Goal: Navigation & Orientation: Find specific page/section

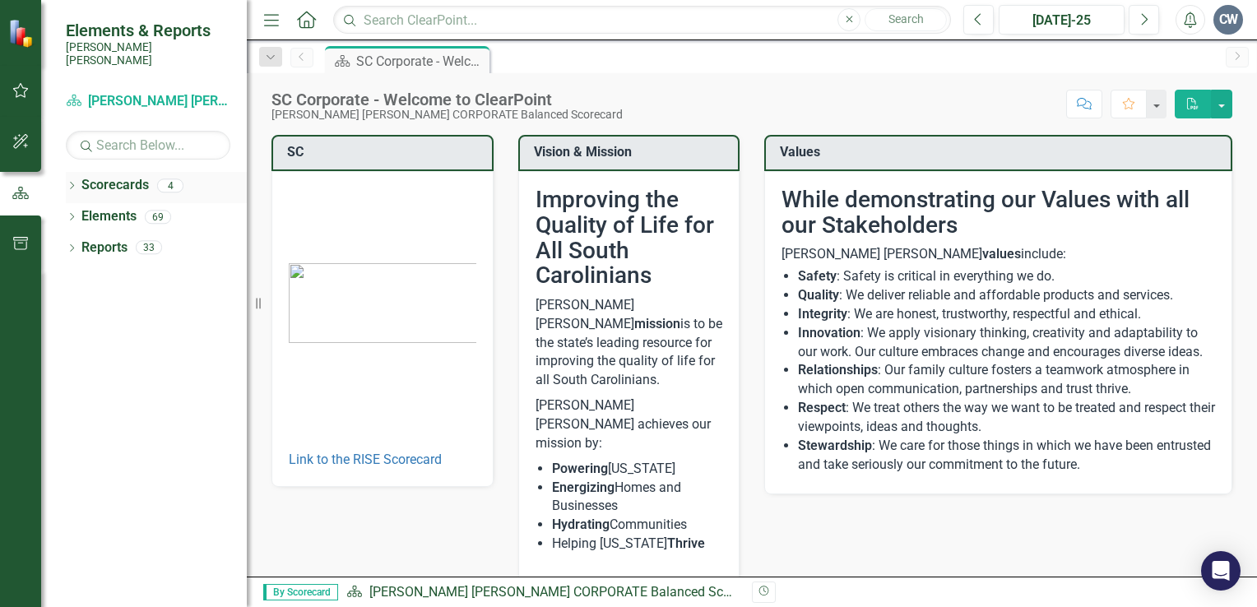
click at [114, 177] on link "Scorecards" at bounding box center [114, 185] width 67 height 19
click at [67, 183] on icon "Dropdown" at bounding box center [72, 187] width 12 height 9
click at [78, 211] on icon "Dropdown" at bounding box center [80, 216] width 12 height 10
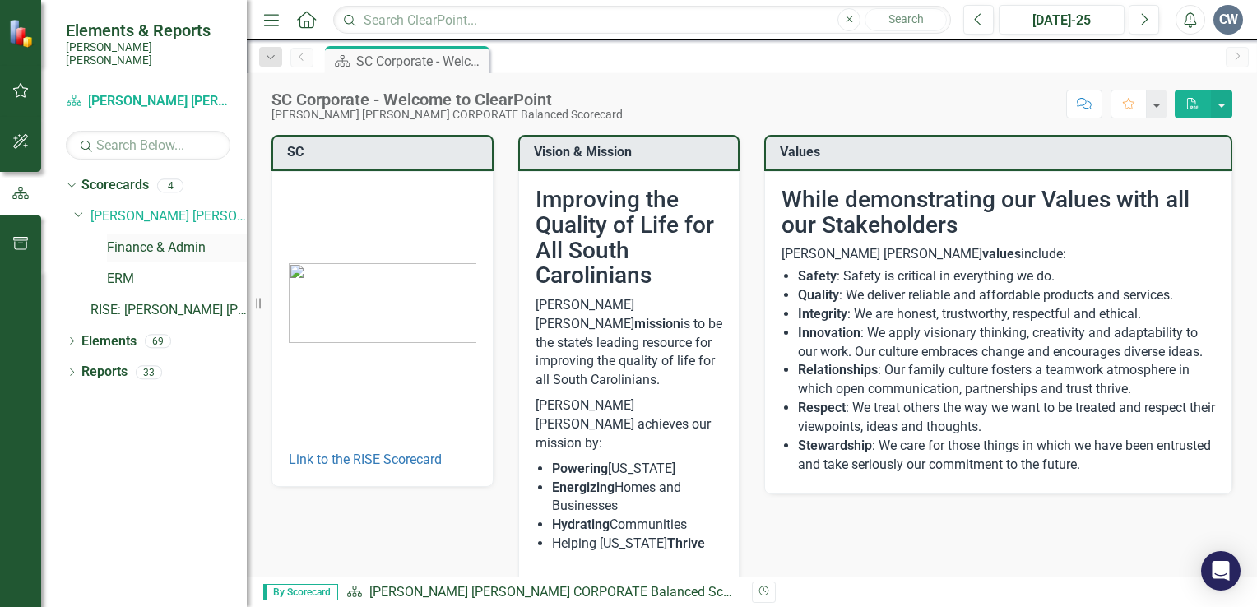
click at [152, 239] on link "Finance & Admin" at bounding box center [177, 248] width 140 height 19
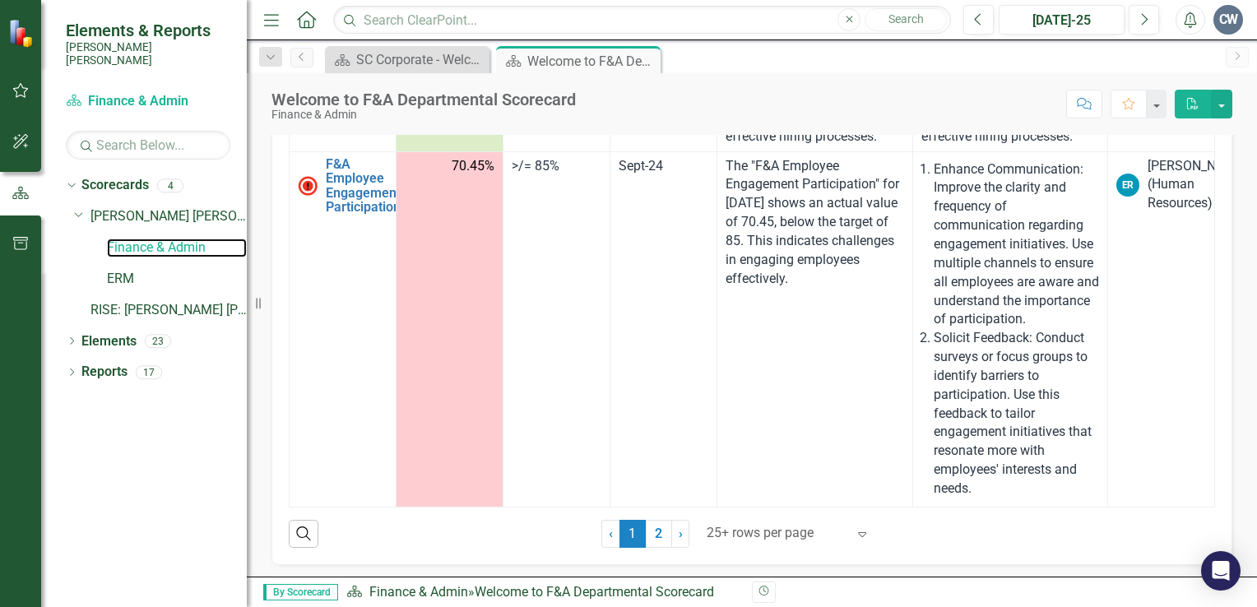
scroll to position [507, 0]
click at [652, 525] on link "2" at bounding box center [659, 533] width 26 height 28
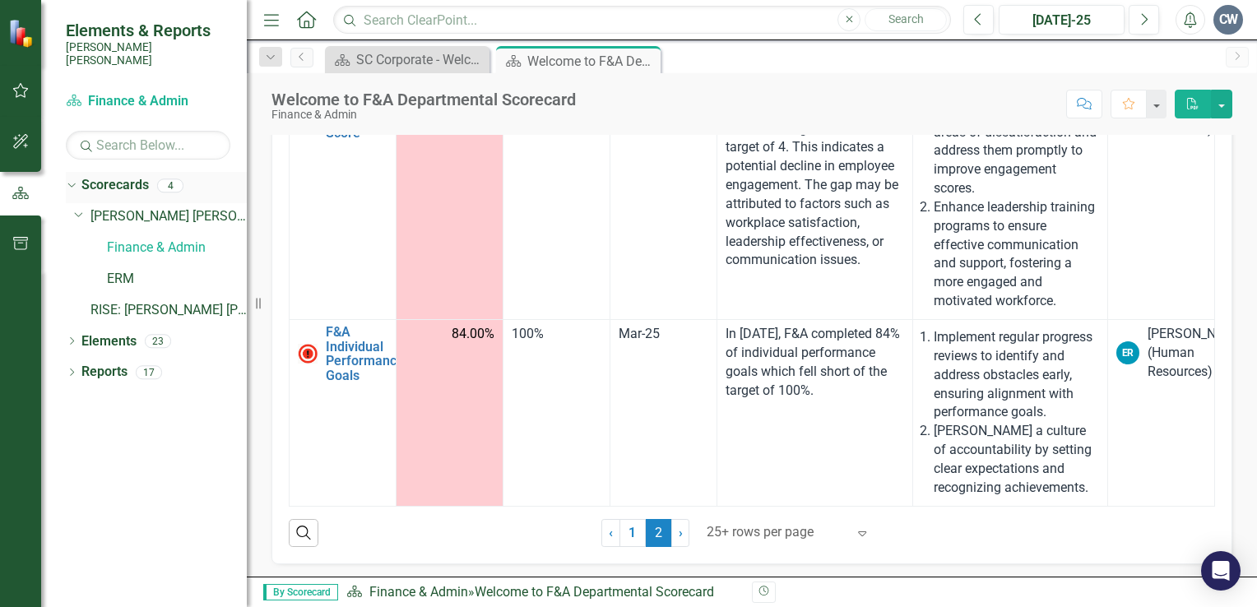
click at [77, 183] on div "Dropdown" at bounding box center [72, 187] width 12 height 8
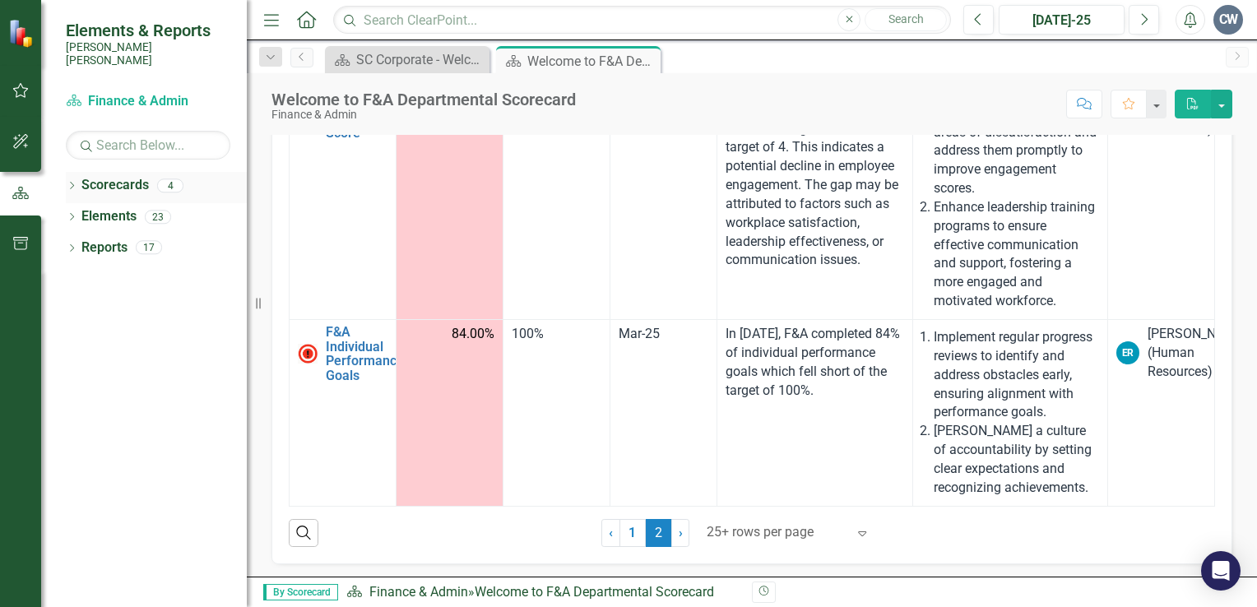
click at [77, 183] on icon "Dropdown" at bounding box center [72, 187] width 12 height 9
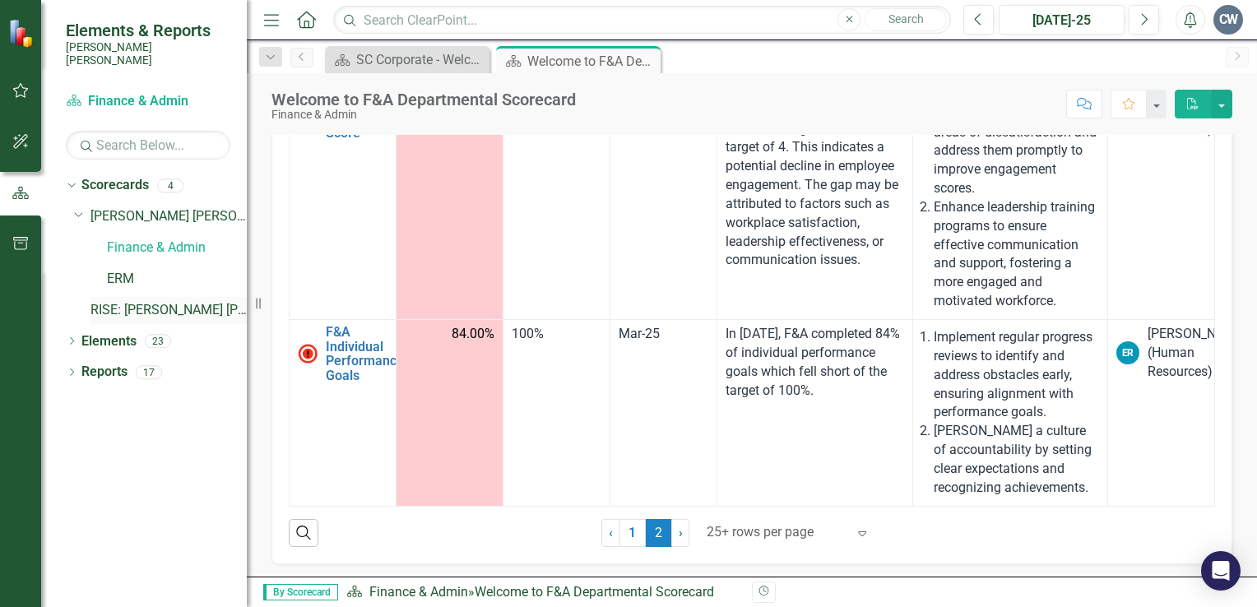
click at [211, 301] on link "RISE: [PERSON_NAME] [PERSON_NAME] Recognizing Innovation, Safety and Excellence" at bounding box center [168, 310] width 156 height 19
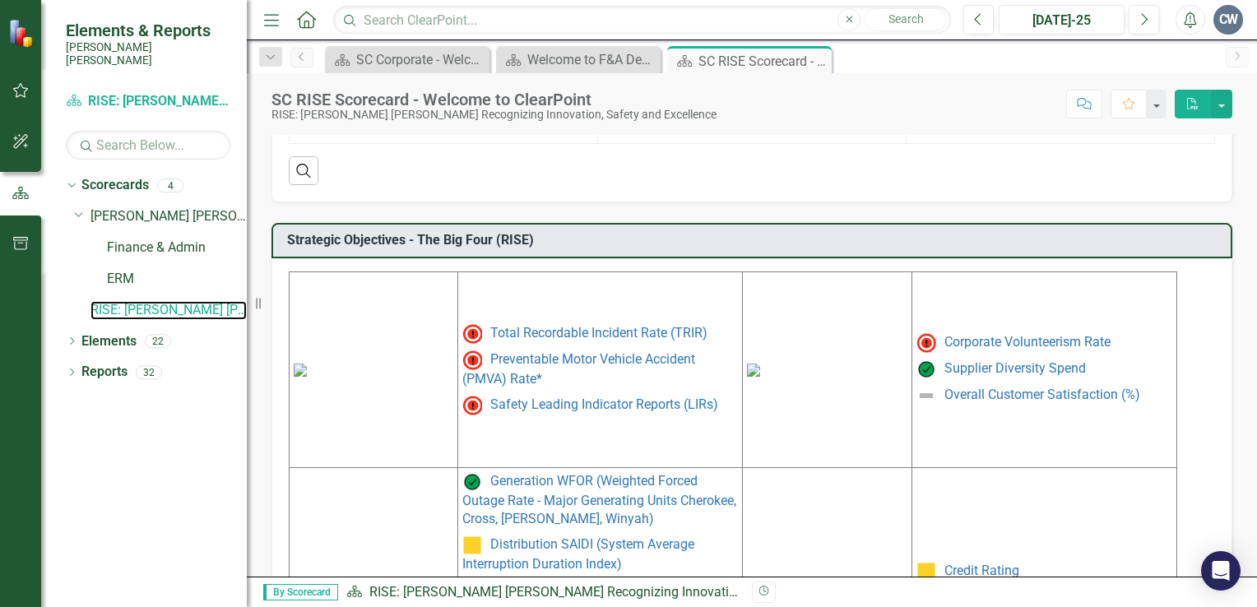
scroll to position [665, 0]
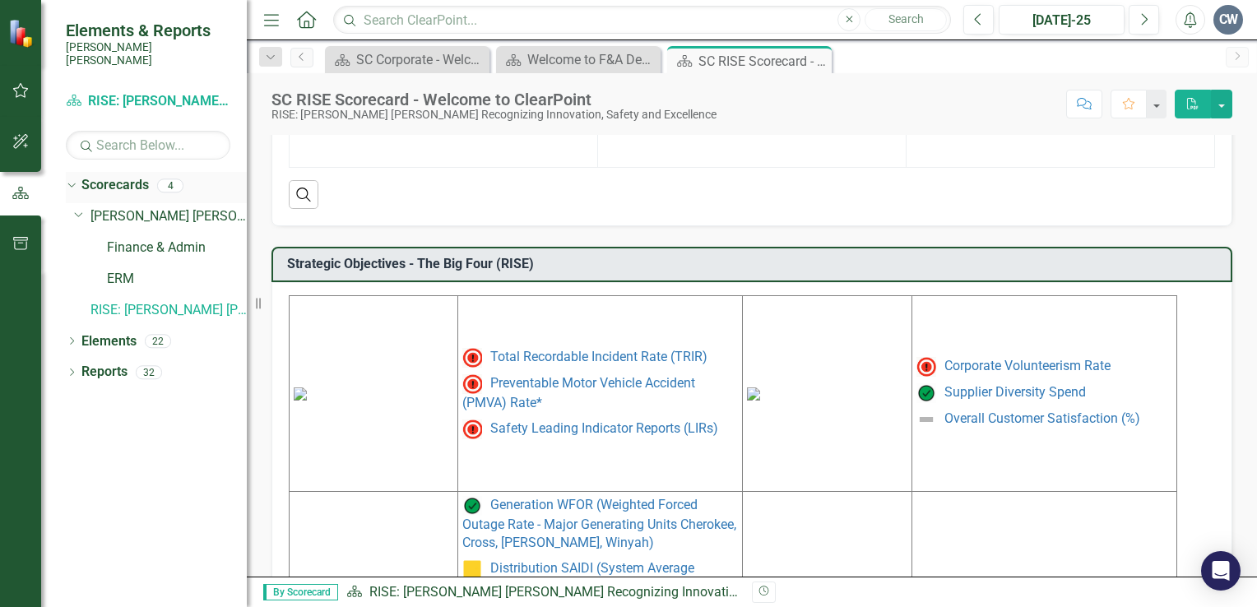
click at [123, 176] on link "Scorecards" at bounding box center [114, 185] width 67 height 19
click at [73, 179] on icon "Dropdown" at bounding box center [69, 185] width 9 height 12
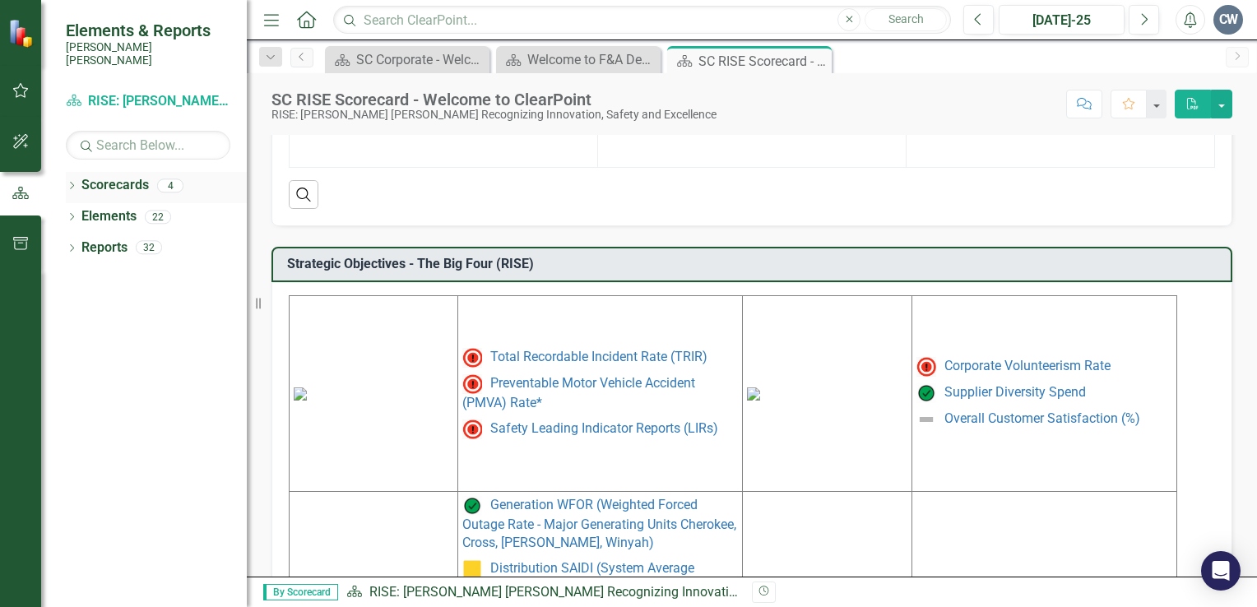
click at [77, 183] on icon "Dropdown" at bounding box center [72, 187] width 12 height 9
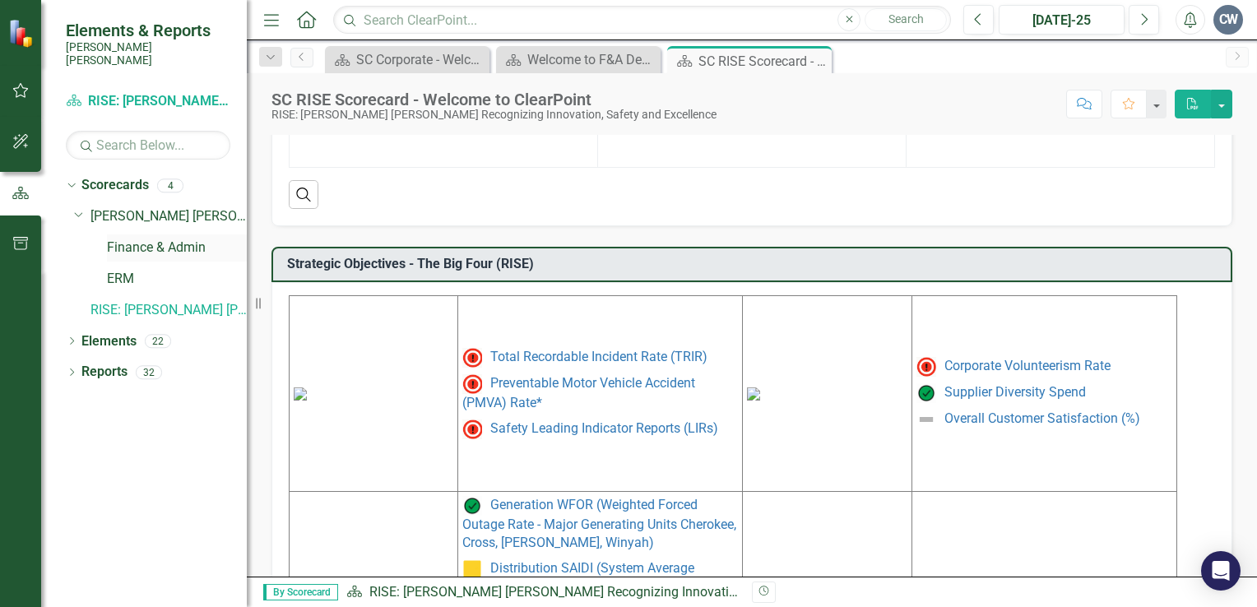
click at [188, 239] on link "Finance & Admin" at bounding box center [177, 248] width 140 height 19
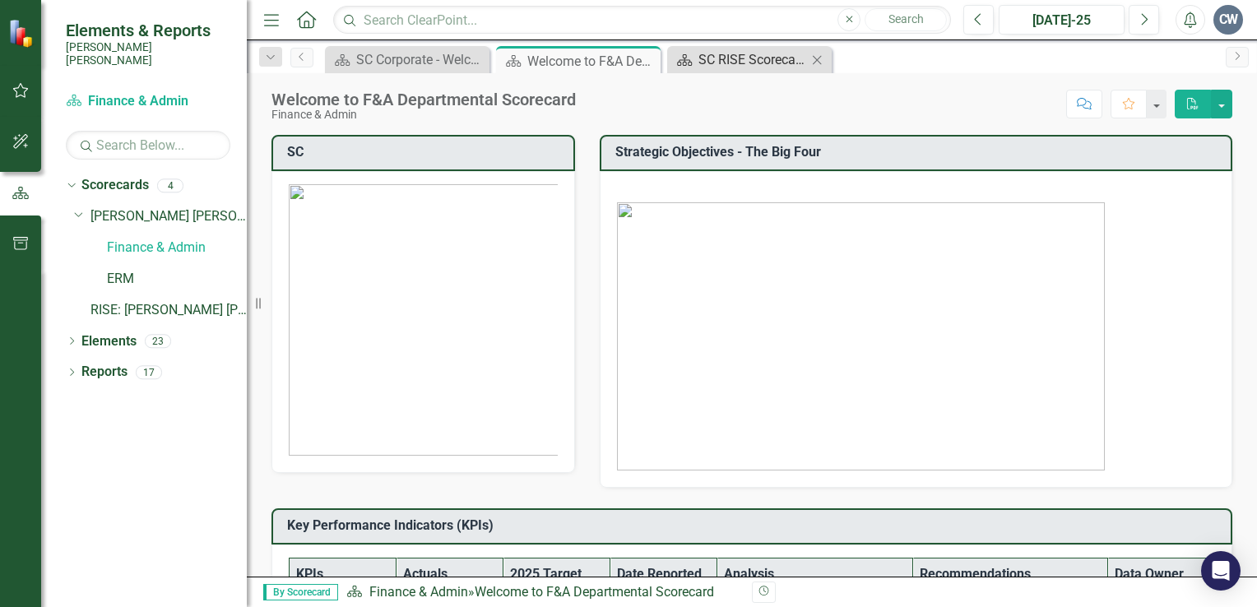
click at [770, 62] on div "SC RISE Scorecard - Welcome to ClearPoint" at bounding box center [752, 59] width 109 height 21
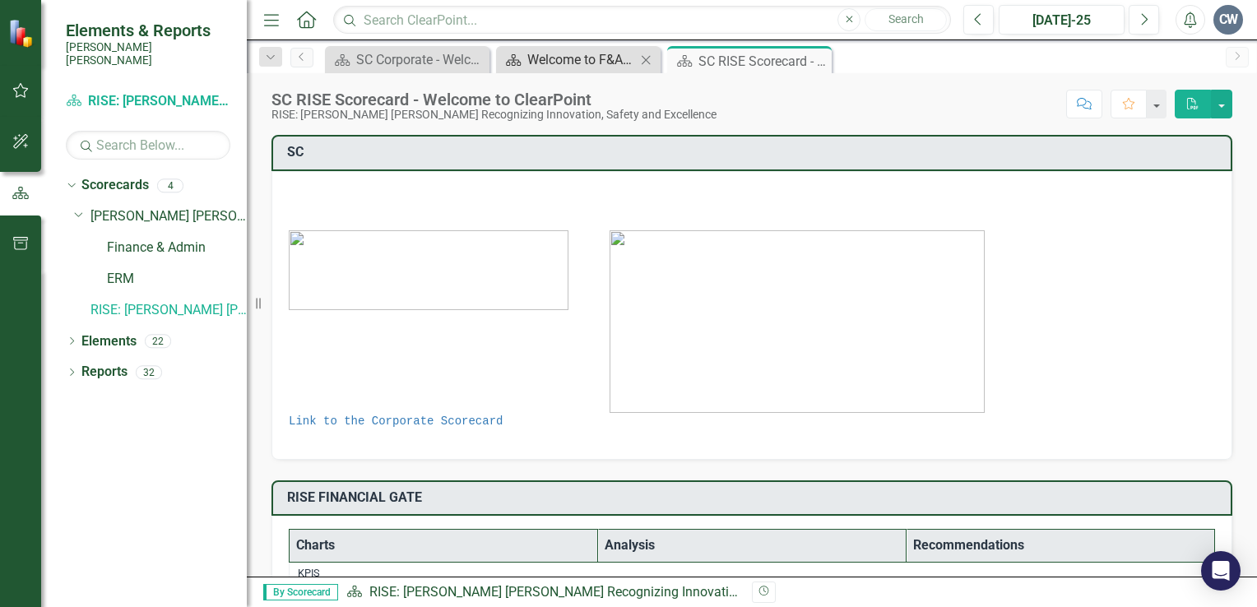
click at [561, 64] on div "Welcome to F&A Departmental Scorecard" at bounding box center [581, 59] width 109 height 21
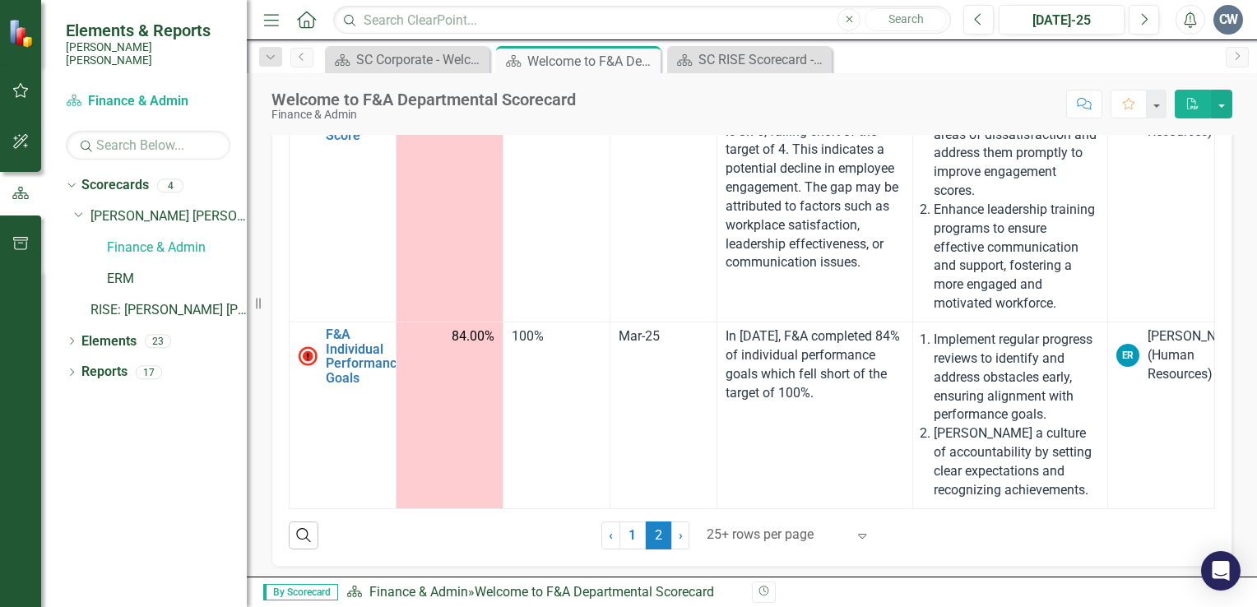
scroll to position [507, 0]
